Goal: Transaction & Acquisition: Obtain resource

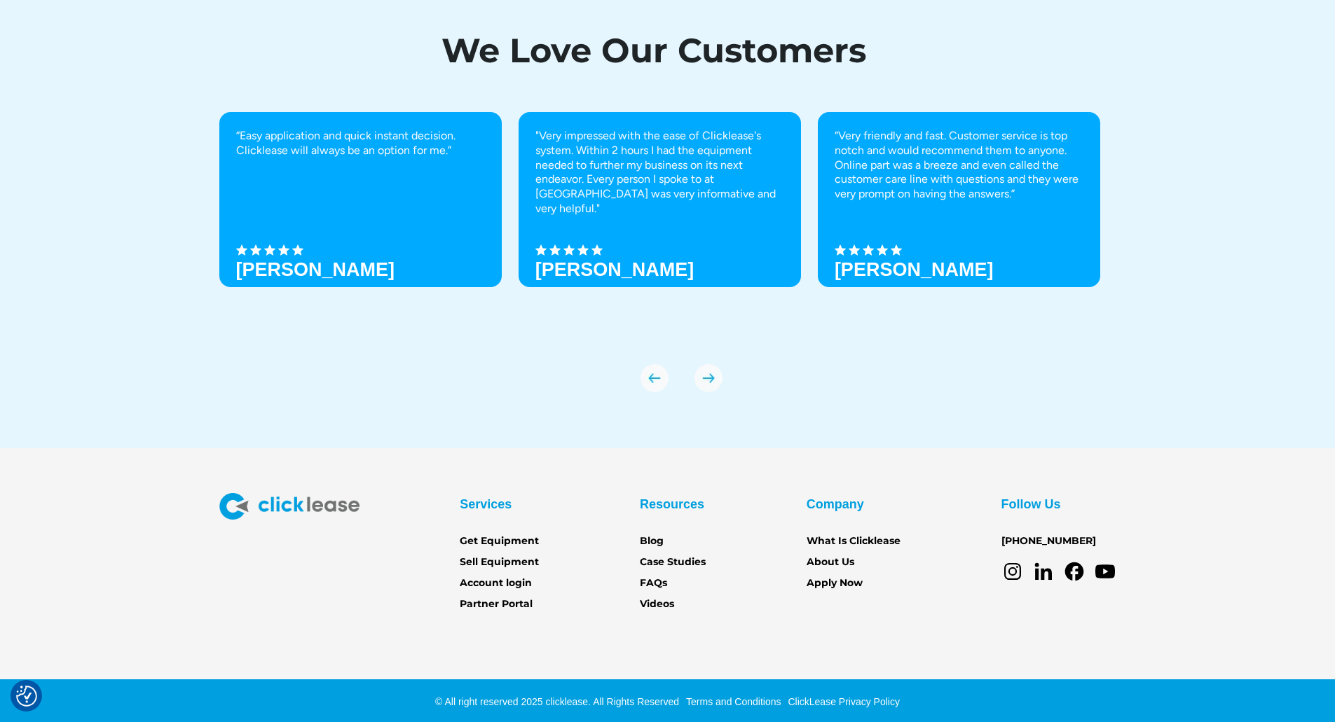
scroll to position [4811, 0]
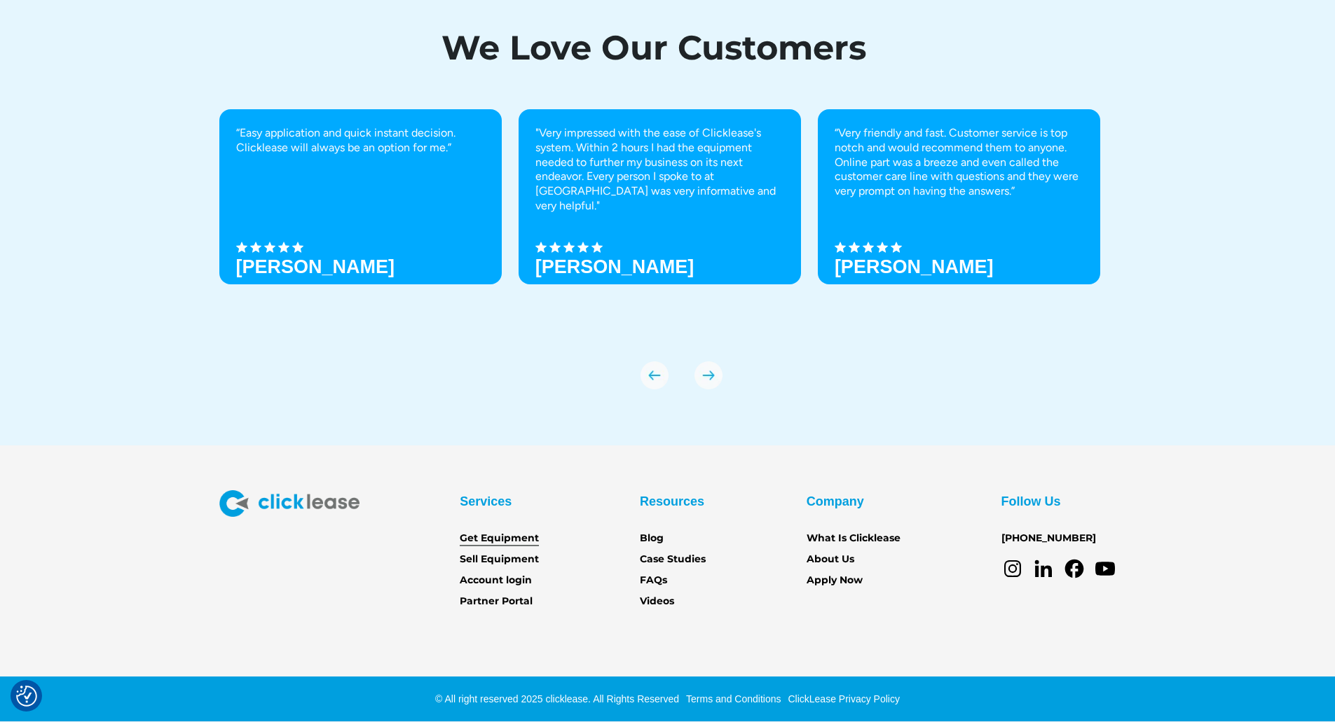
click at [505, 542] on link "Get Equipment" at bounding box center [499, 538] width 79 height 15
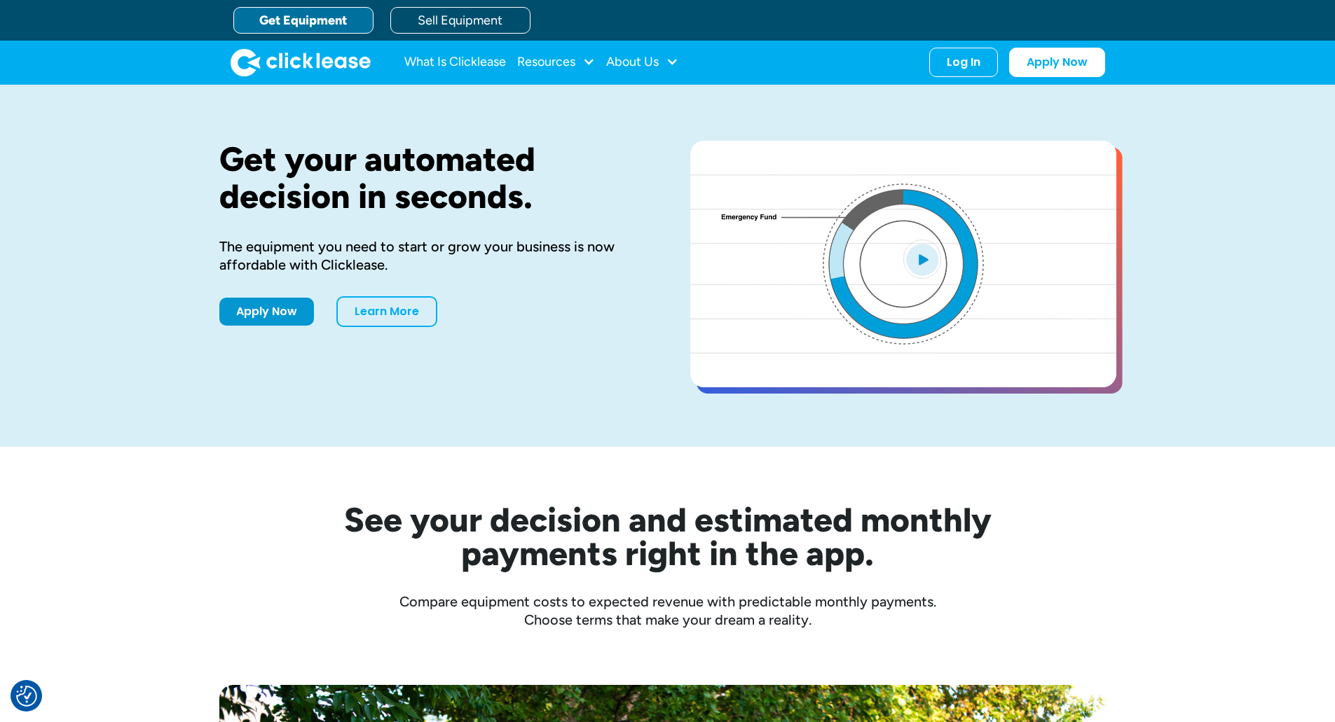
drag, startPoint x: 1270, startPoint y: 512, endPoint x: 1254, endPoint y: 223, distance: 289.1
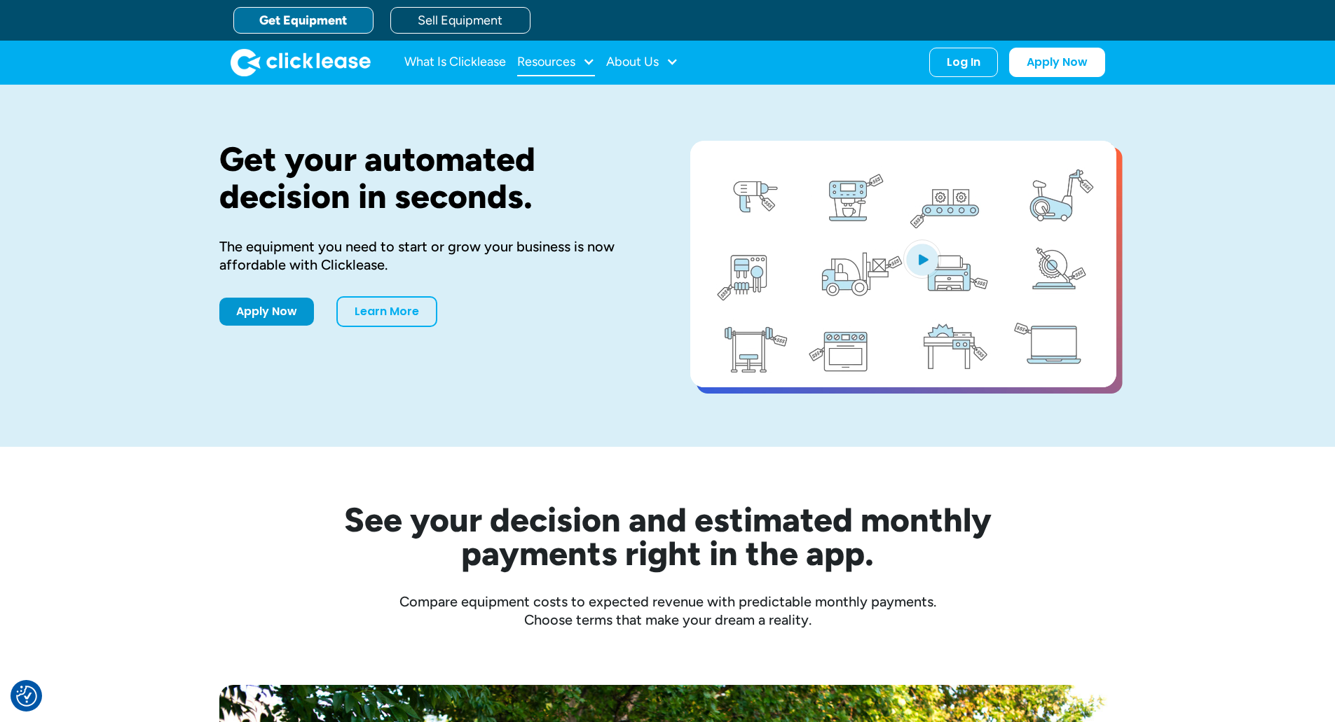
click at [586, 62] on div at bounding box center [588, 61] width 13 height 13
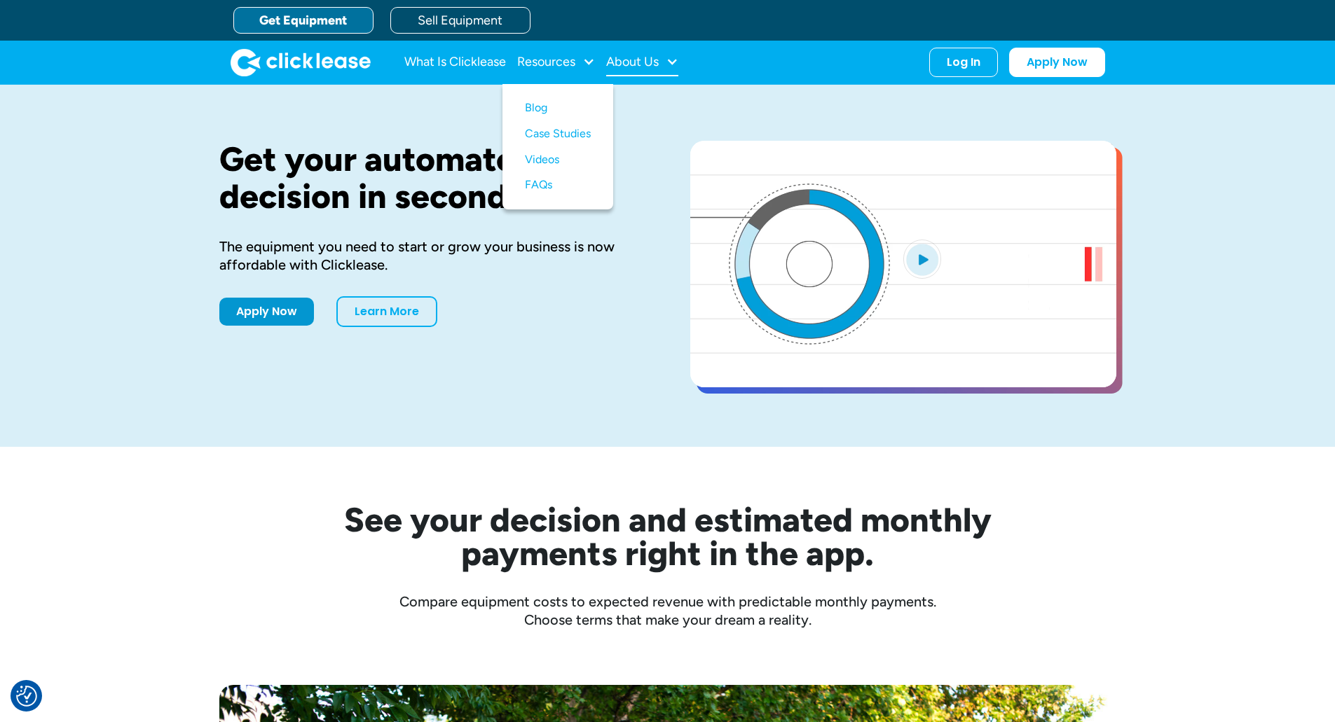
click at [663, 64] on div "About Us" at bounding box center [642, 62] width 72 height 28
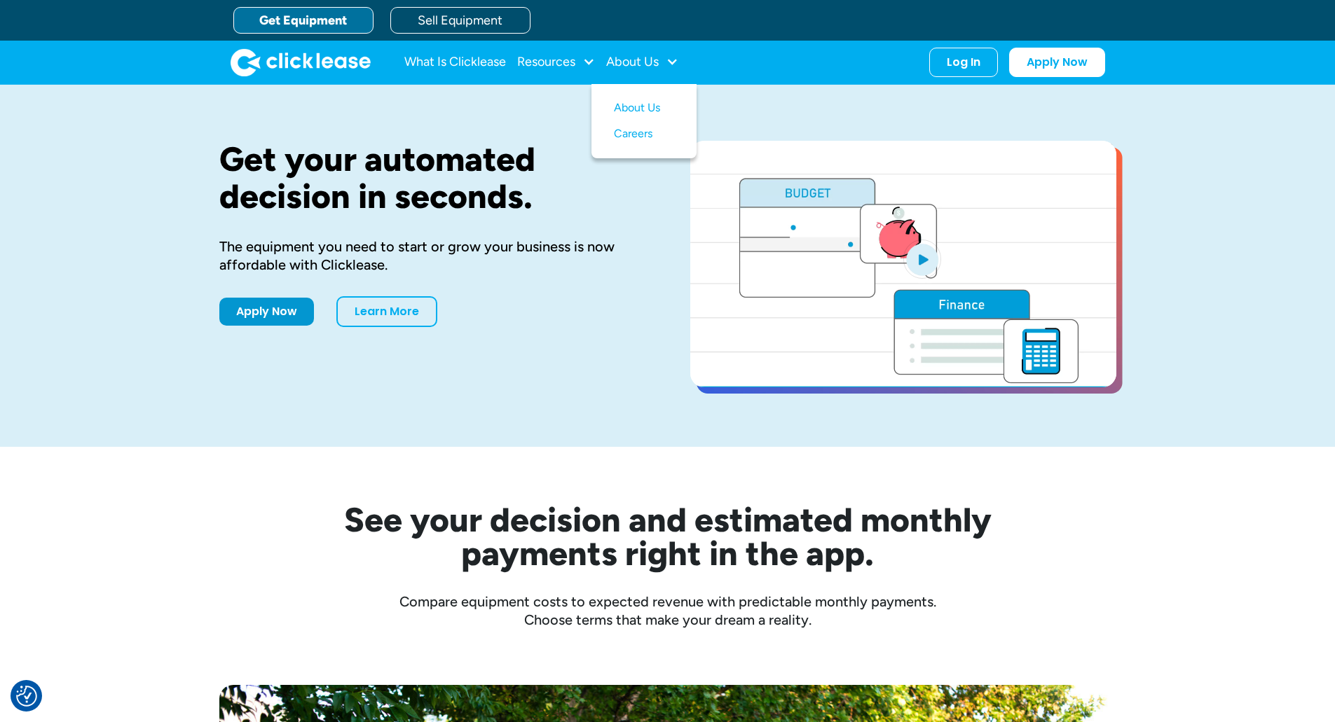
click at [329, 19] on link "Get Equipment" at bounding box center [303, 20] width 140 height 27
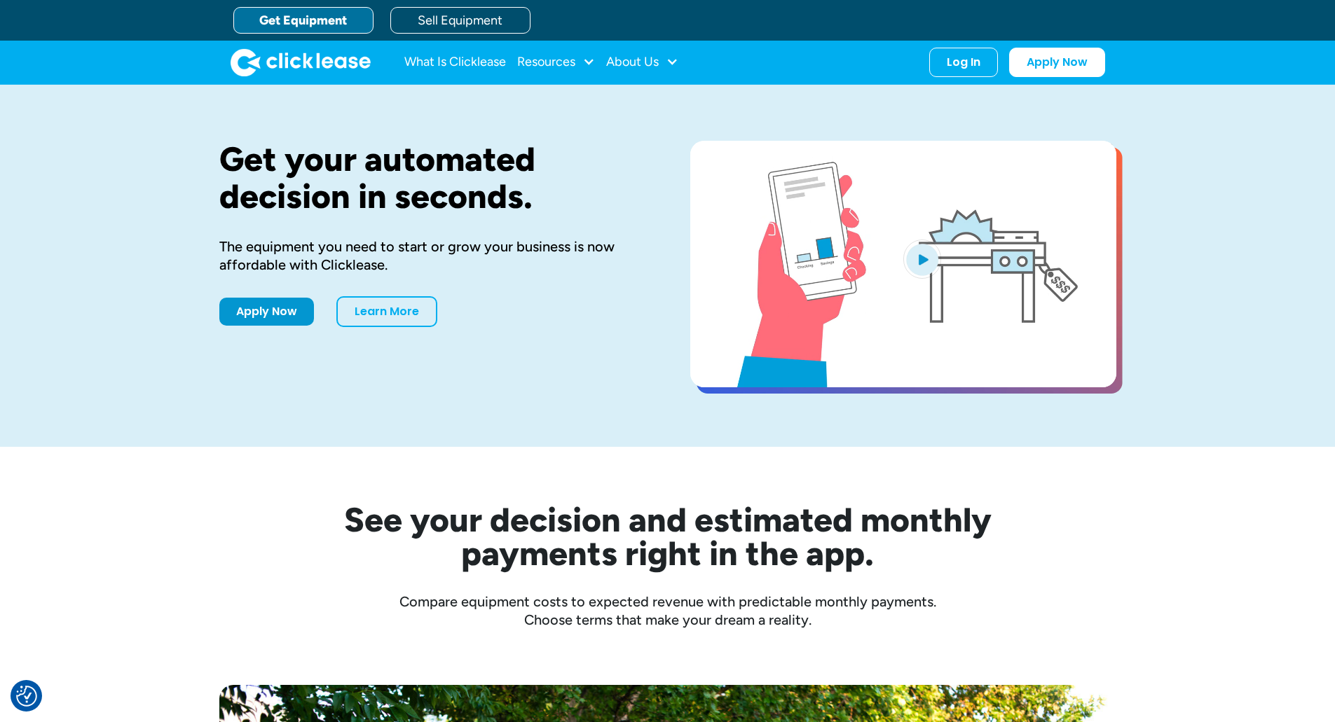
click at [305, 21] on link "Get Equipment" at bounding box center [303, 20] width 140 height 27
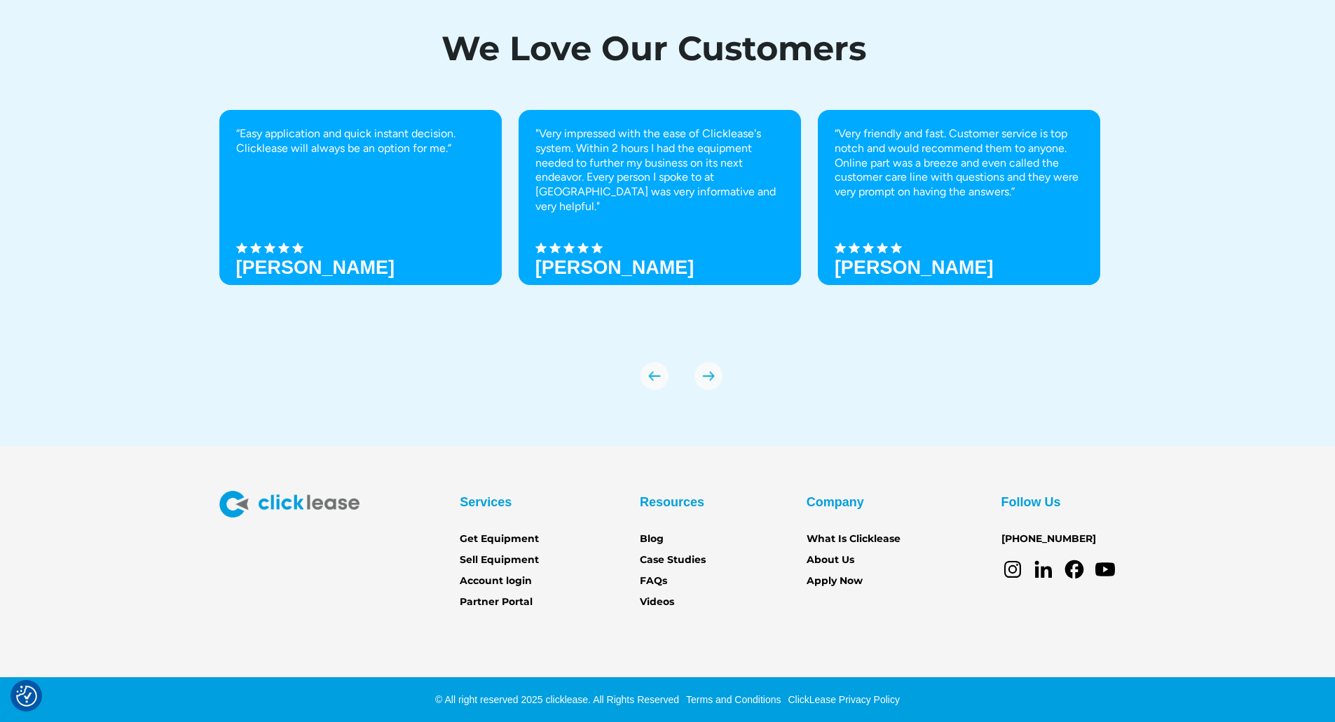
scroll to position [4811, 0]
